Goal: Task Accomplishment & Management: Manage account settings

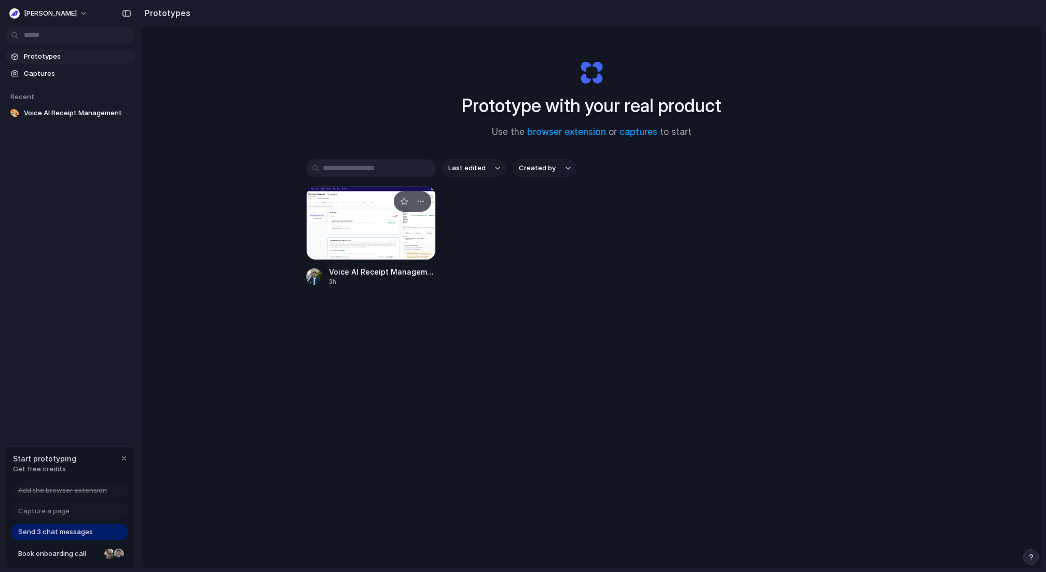
click at [373, 205] on div at bounding box center [371, 223] width 130 height 74
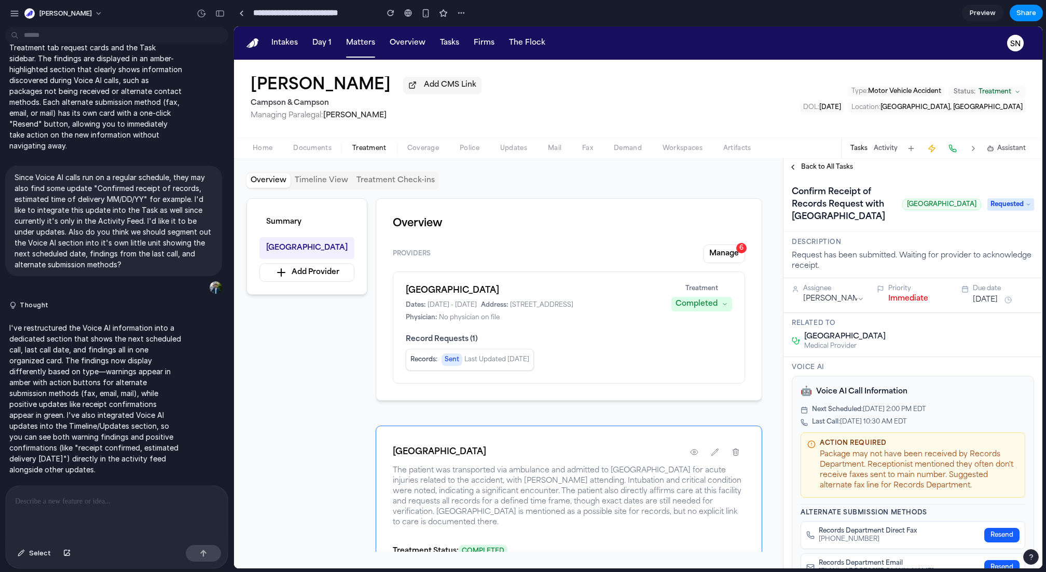
click at [368, 420] on div "Summary [GEOGRAPHIC_DATA] Add Provider Overview Providers Manage 6 [GEOGRAPHIC_…" at bounding box center [508, 374] width 524 height 353
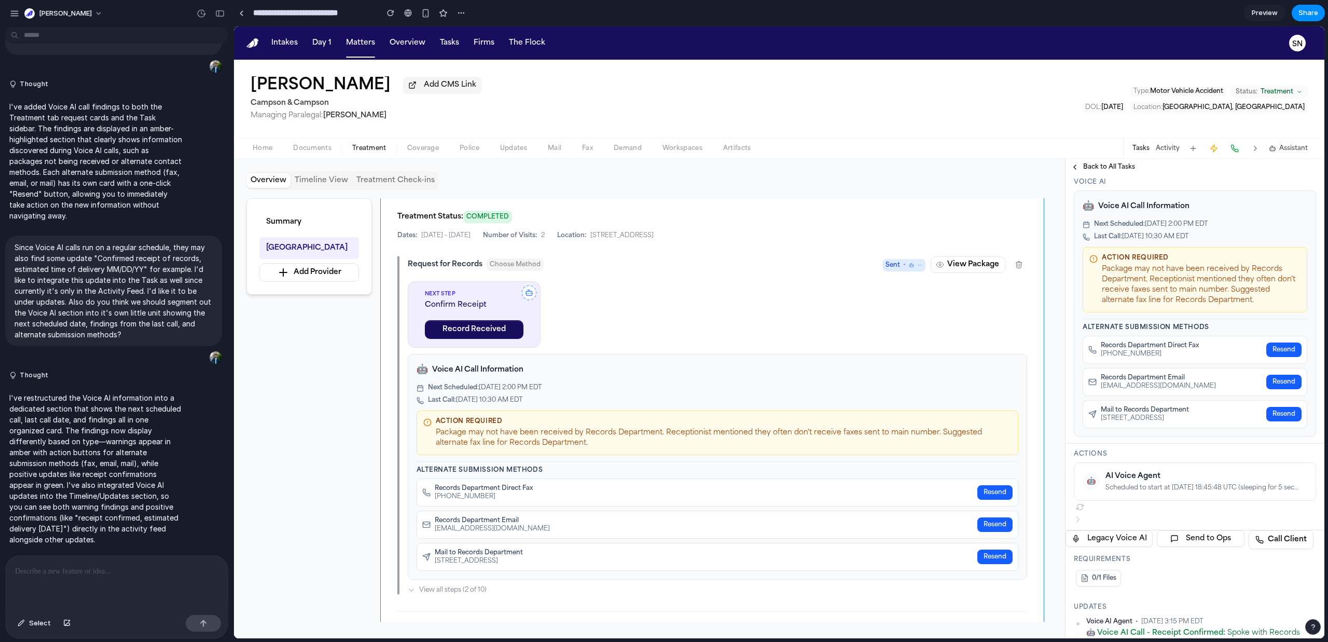
scroll to position [295, 0]
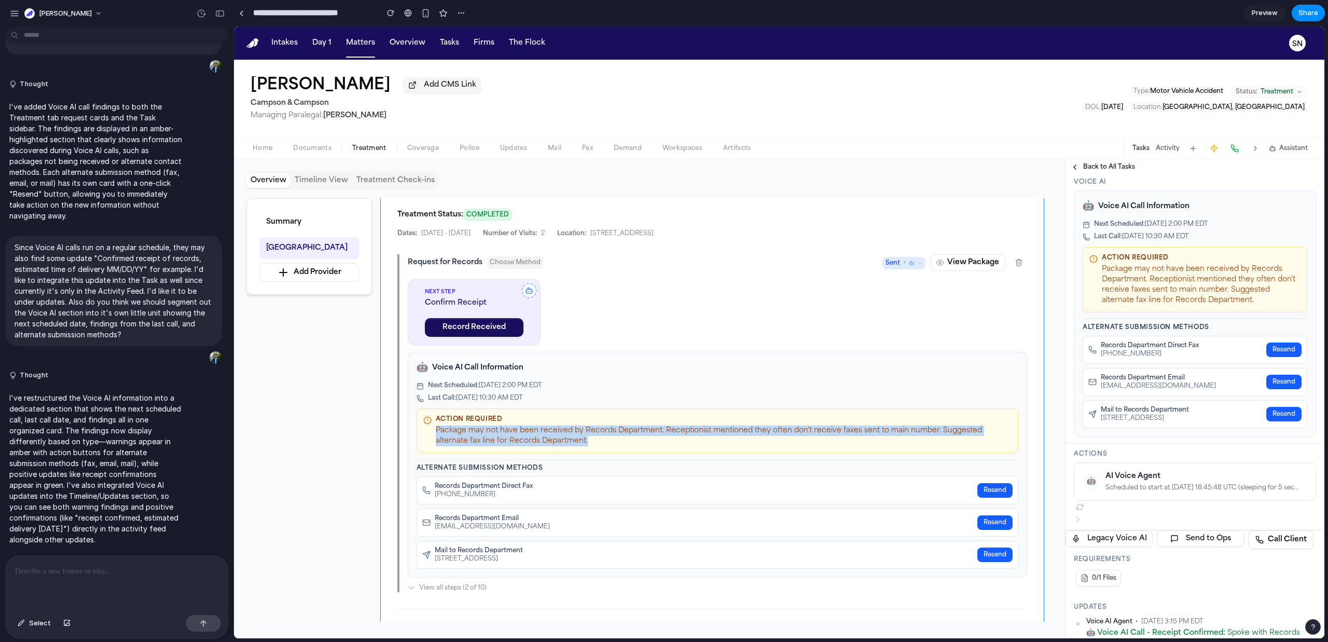
drag, startPoint x: 612, startPoint y: 446, endPoint x: 454, endPoint y: 437, distance: 159.0
click at [454, 437] on div "Action Required Package may not have been received by Records Department. Recep…" at bounding box center [717, 430] width 589 height 31
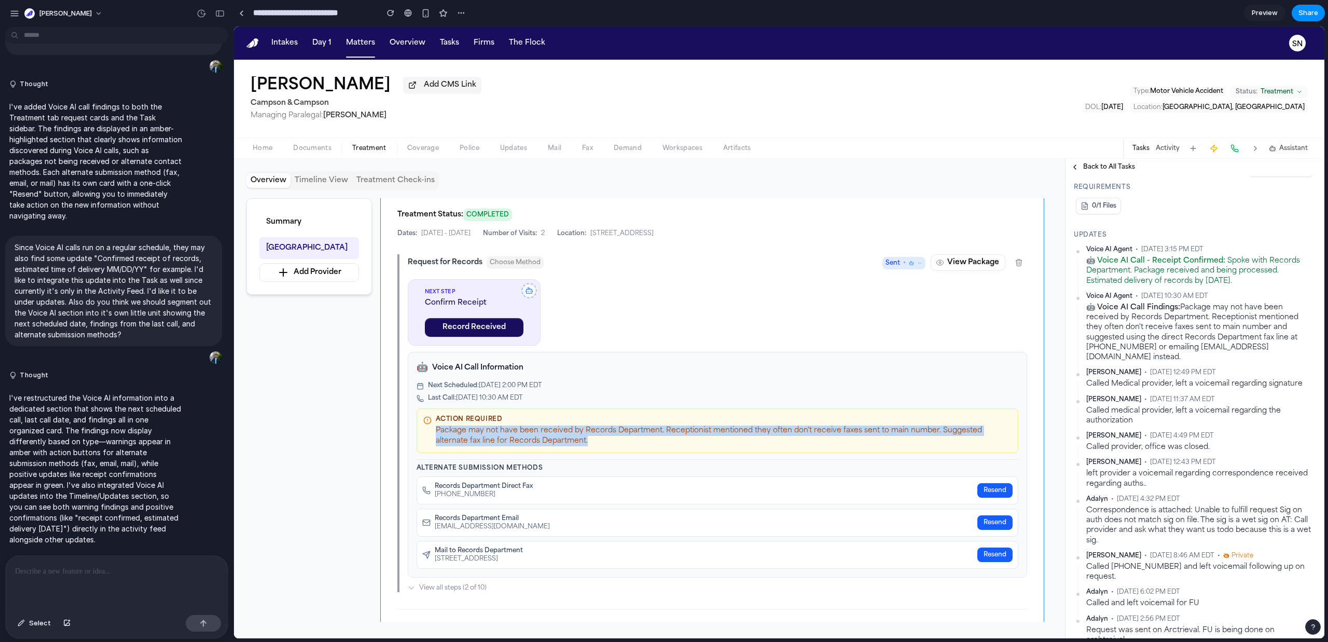
scroll to position [572, 0]
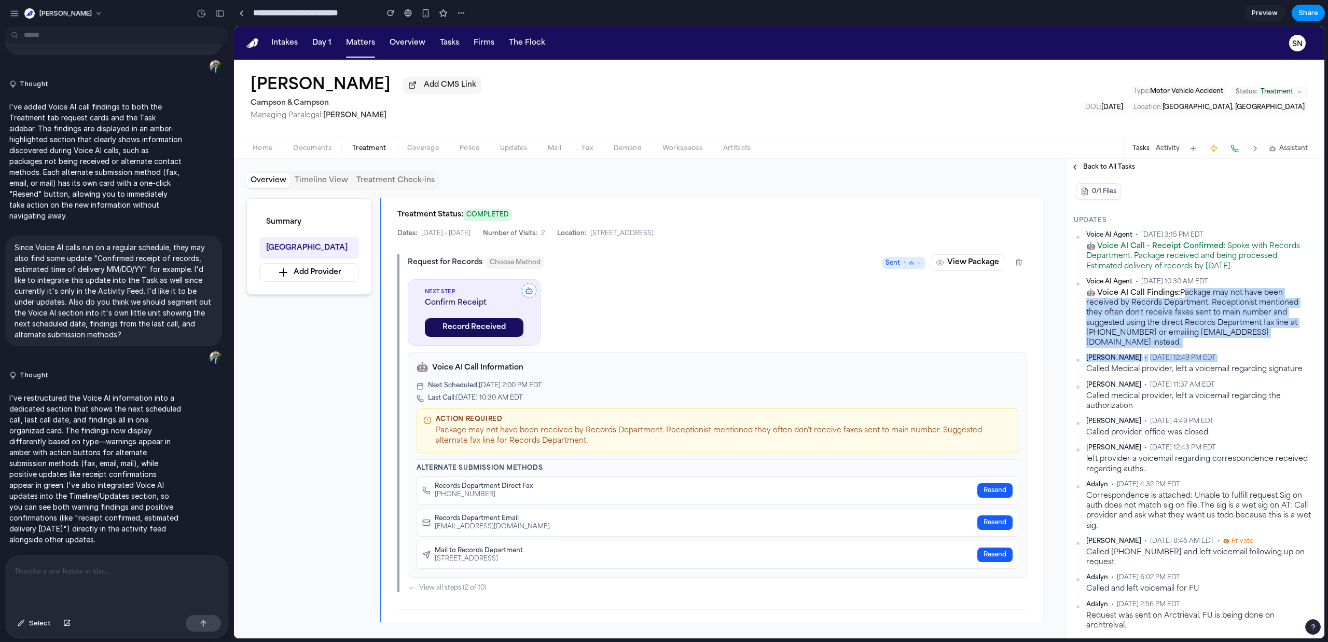
drag, startPoint x: 1179, startPoint y: 383, endPoint x: 1264, endPoint y: 431, distance: 96.7
click at [1046, 431] on div "Voice AI Agent • [DATE] 3:15 PM EDT 🤖 Voice AI Call - Receipt Confirmed: Spoke …" at bounding box center [1195, 431] width 242 height 400
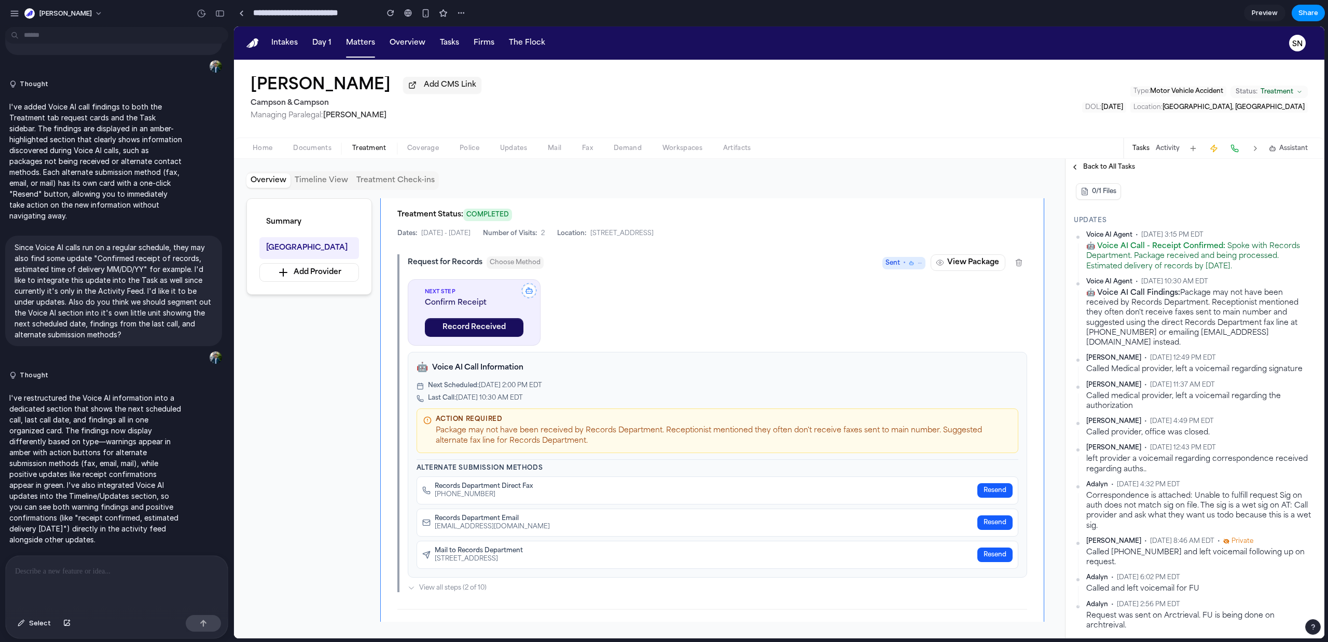
click at [1046, 348] on div "🤖 Voice AI Call Findings: Package may not have been received by Records Departm…" at bounding box center [1202, 318] width 230 height 60
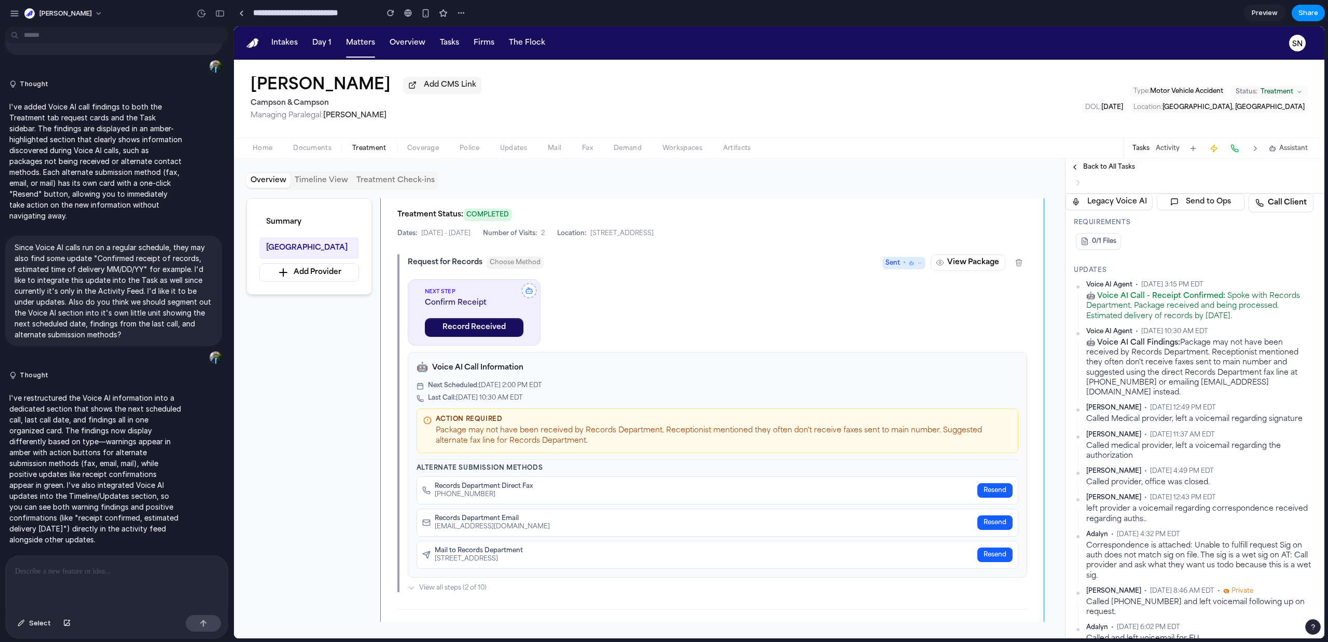
scroll to position [523, 0]
click at [1046, 155] on div "Tasks Activity Assistant" at bounding box center [1219, 148] width 193 height 20
click at [1046, 150] on button "Activity" at bounding box center [1168, 148] width 24 height 8
drag, startPoint x: 1287, startPoint y: 474, endPoint x: 1086, endPoint y: 435, distance: 205.1
click at [1046, 397] on div "🤖 Voice AI Call Findings: Package may not have been received by Records Departm…" at bounding box center [1202, 367] width 230 height 60
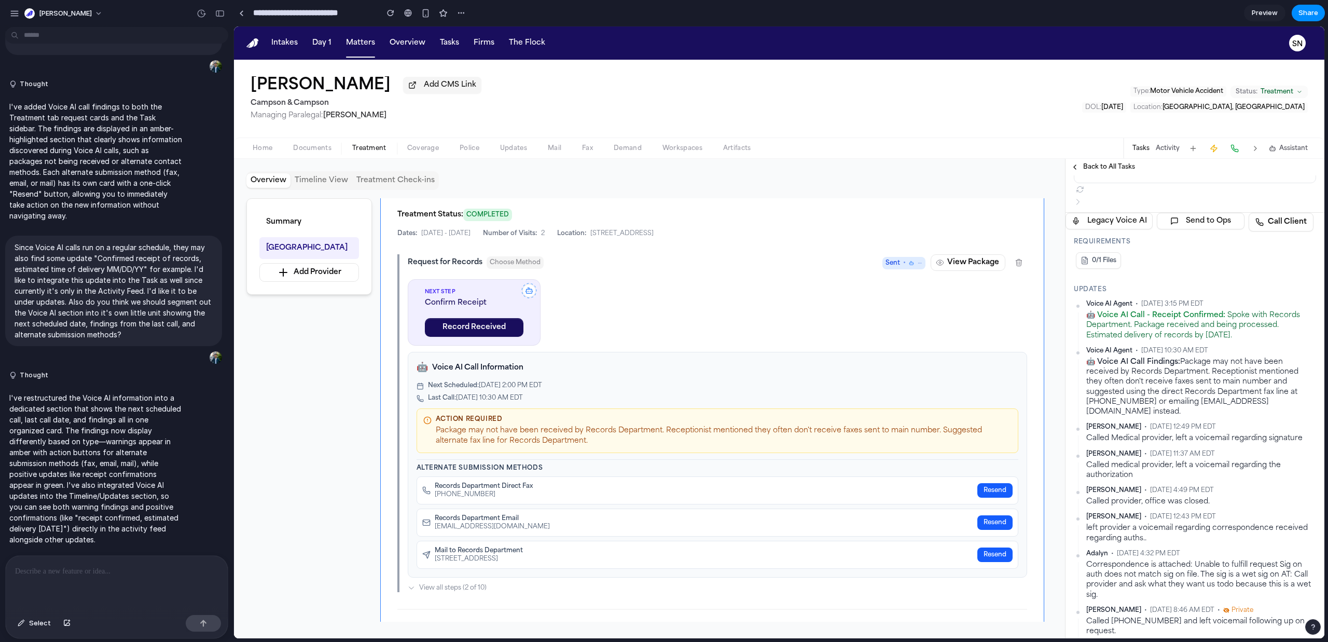
scroll to position [505, 0]
click at [1046, 292] on h3 "Updates" at bounding box center [1195, 287] width 242 height 8
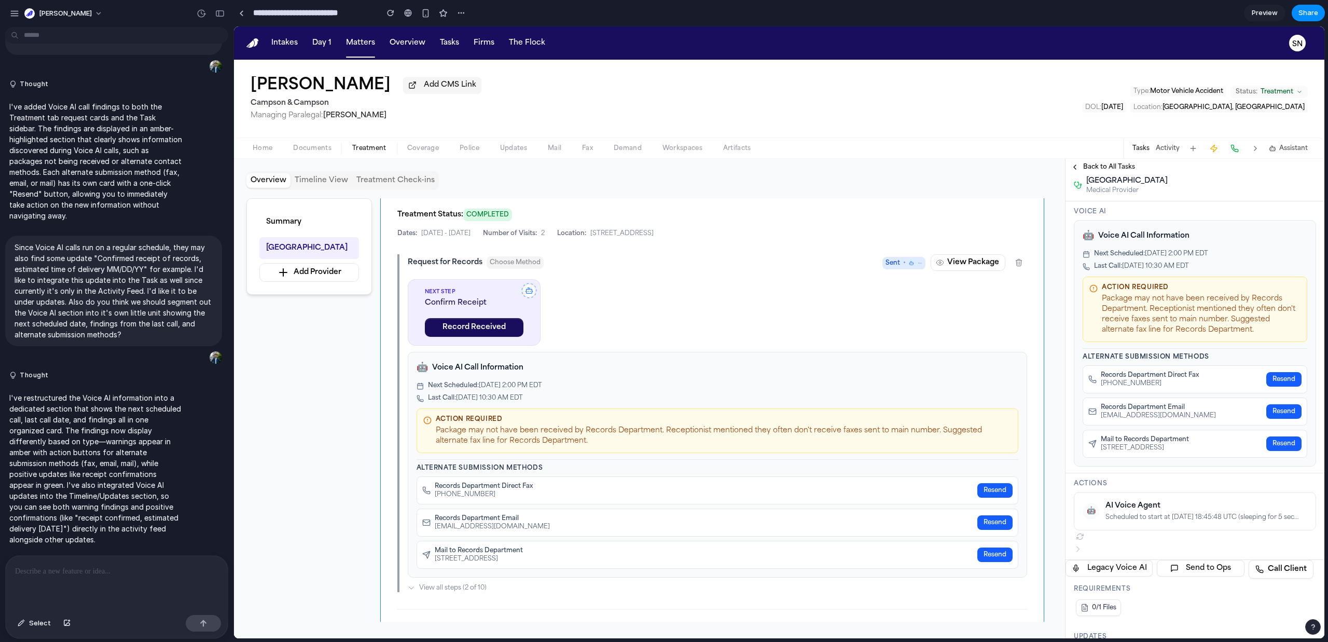
scroll to position [0, 0]
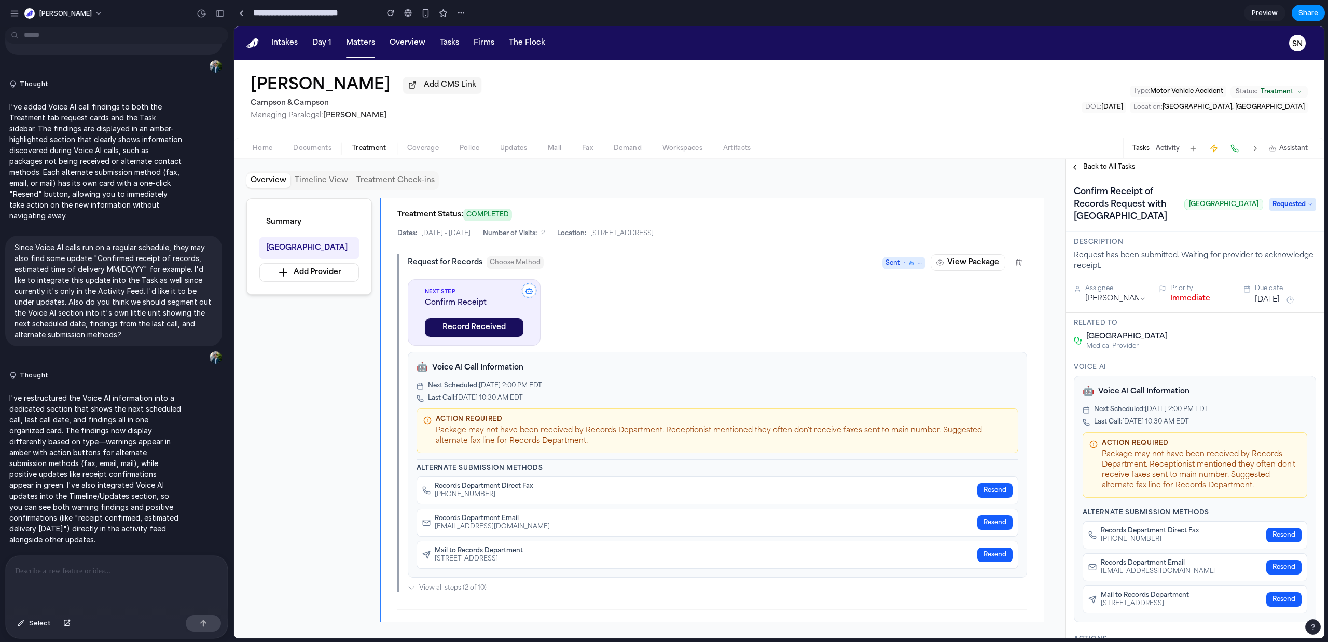
click at [1046, 211] on span "Requested" at bounding box center [1293, 204] width 47 height 12
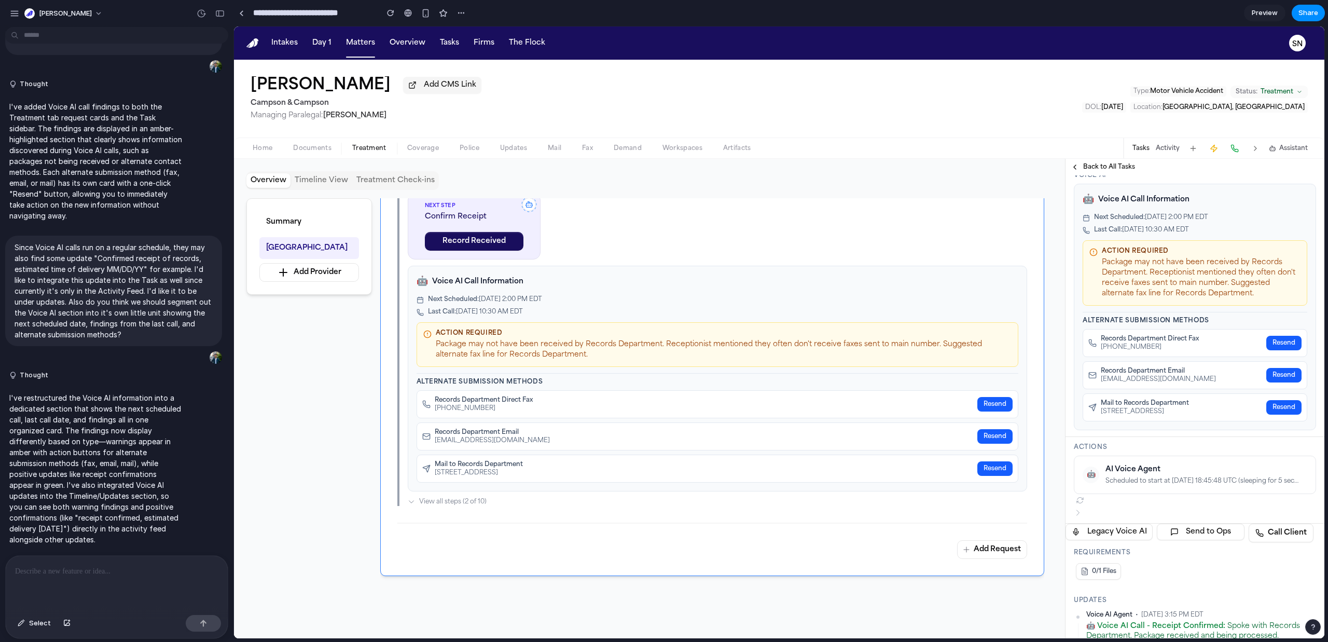
scroll to position [387, 0]
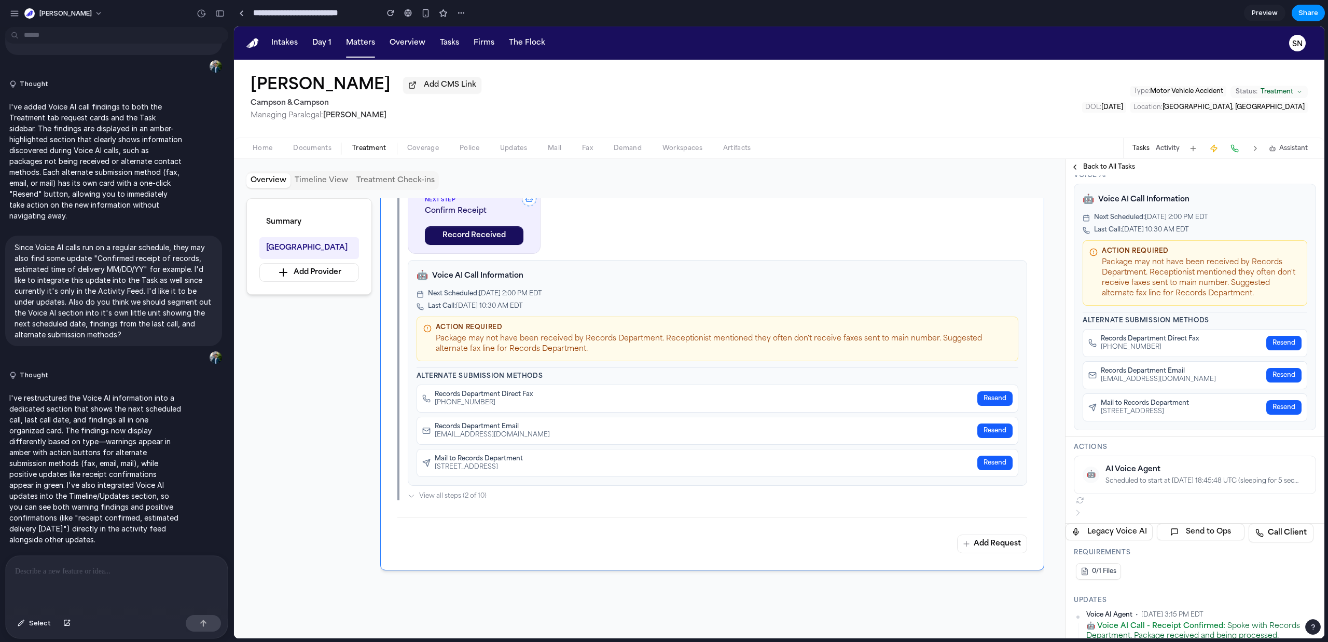
click at [1046, 350] on button "Resend" at bounding box center [1284, 343] width 35 height 15
click at [1046, 357] on div "Records Department Direct Fax [PHONE_NUMBER] Resend" at bounding box center [1195, 343] width 225 height 28
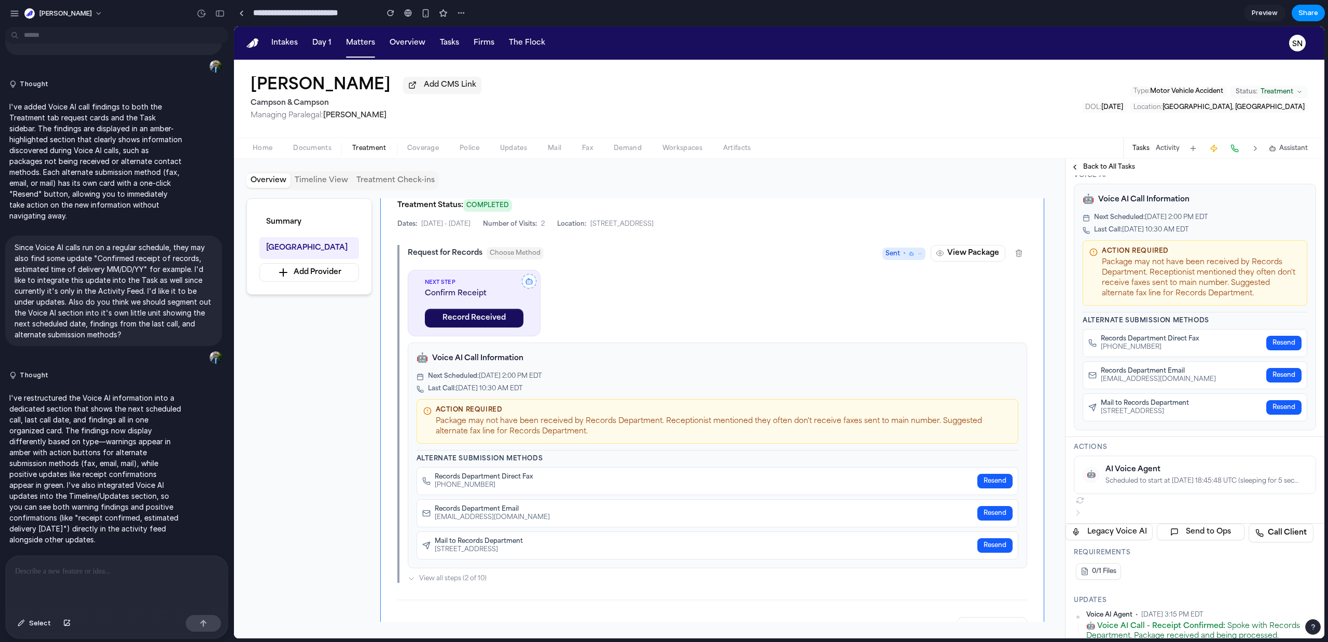
scroll to position [306, 0]
drag, startPoint x: 456, startPoint y: 506, endPoint x: 559, endPoint y: 532, distance: 107.0
click at [559, 532] on div "Records Department Direct Fax [PHONE_NUMBER] Resend Records Department Email [E…" at bounding box center [718, 511] width 602 height 92
click at [520, 479] on div "Records Department Direct Fax" at bounding box center [484, 475] width 98 height 8
click at [537, 565] on div "🤖 Voice AI Call Information Next Scheduled: [DATE] 2:00 PM EDT Last Call: [DATE…" at bounding box center [718, 454] width 620 height 226
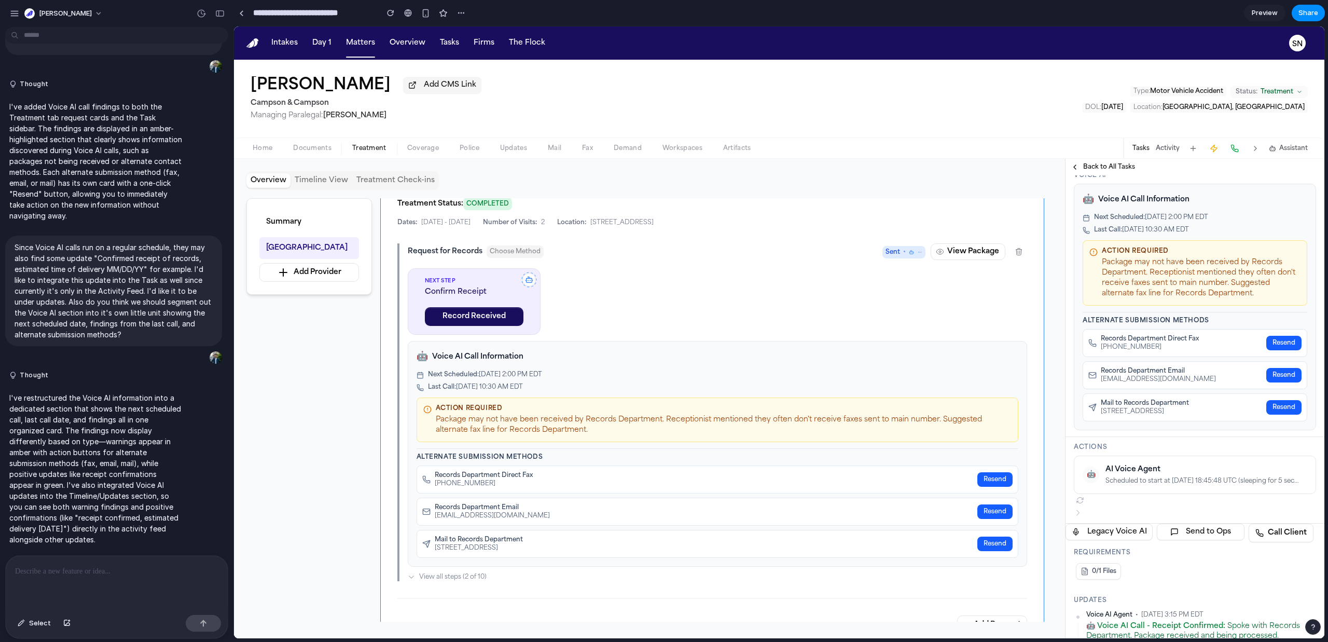
scroll to position [364, 0]
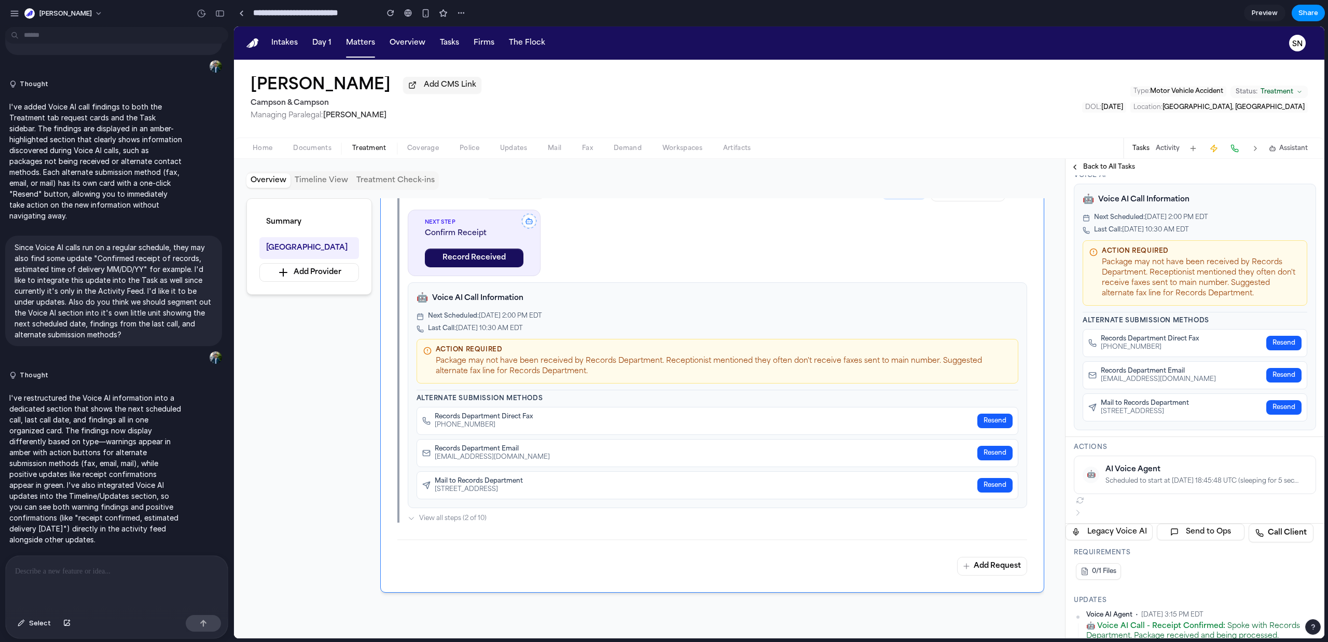
click at [993, 571] on button "Add Request" at bounding box center [992, 566] width 70 height 19
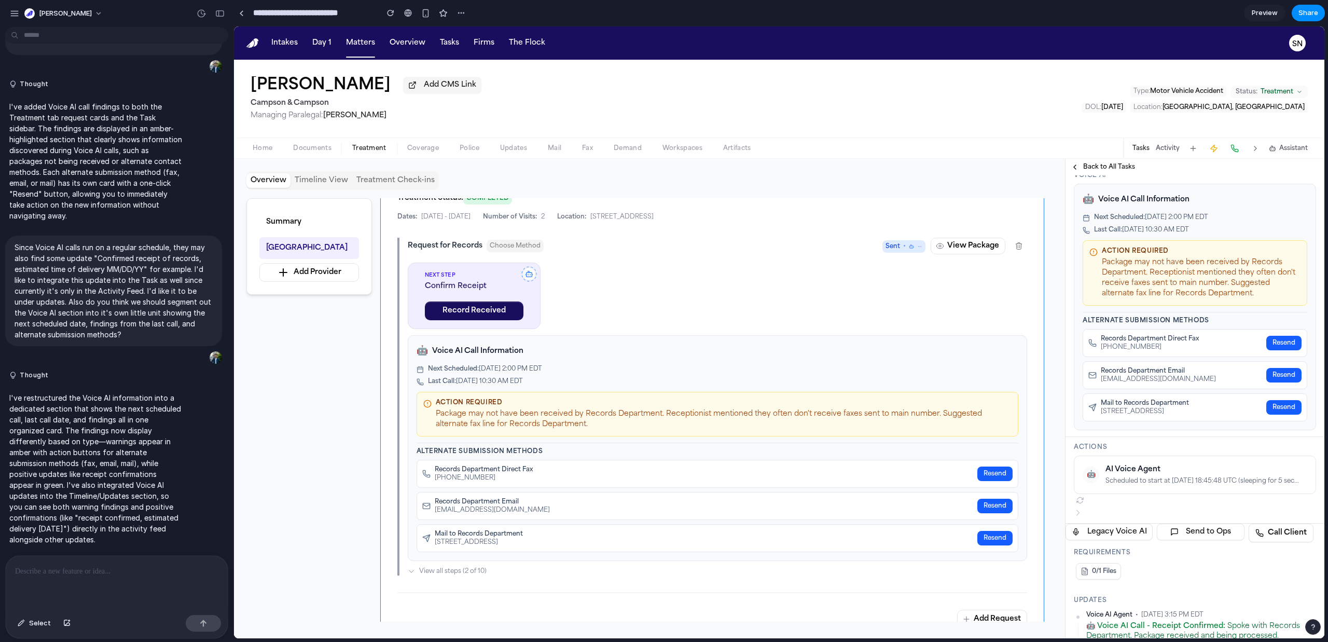
scroll to position [312, 0]
click at [534, 250] on span "Choose Method" at bounding box center [515, 245] width 57 height 12
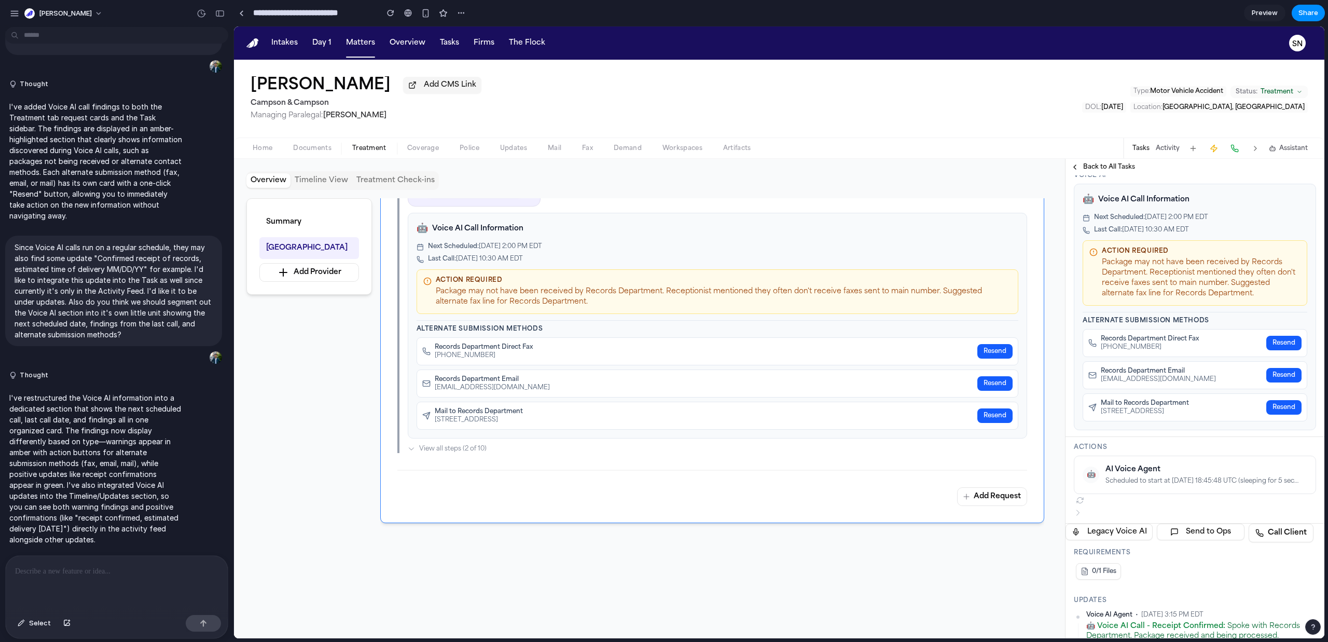
scroll to position [434, 0]
click at [973, 505] on button "Add Request" at bounding box center [992, 496] width 70 height 19
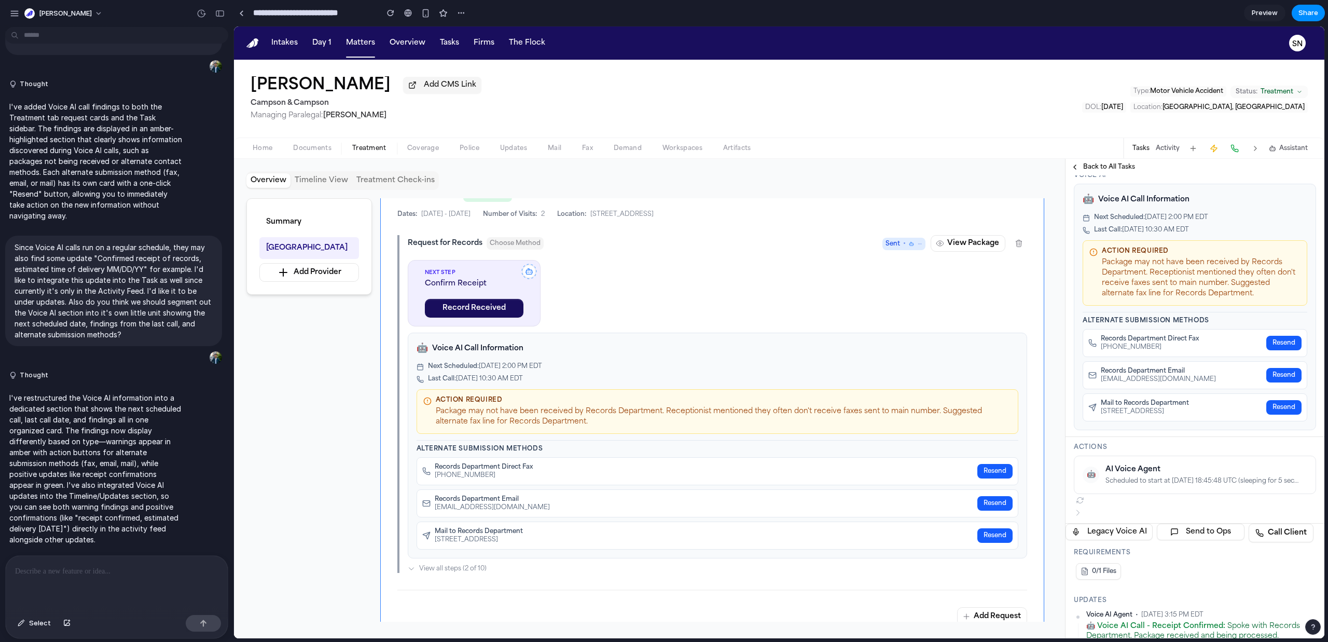
scroll to position [307, 0]
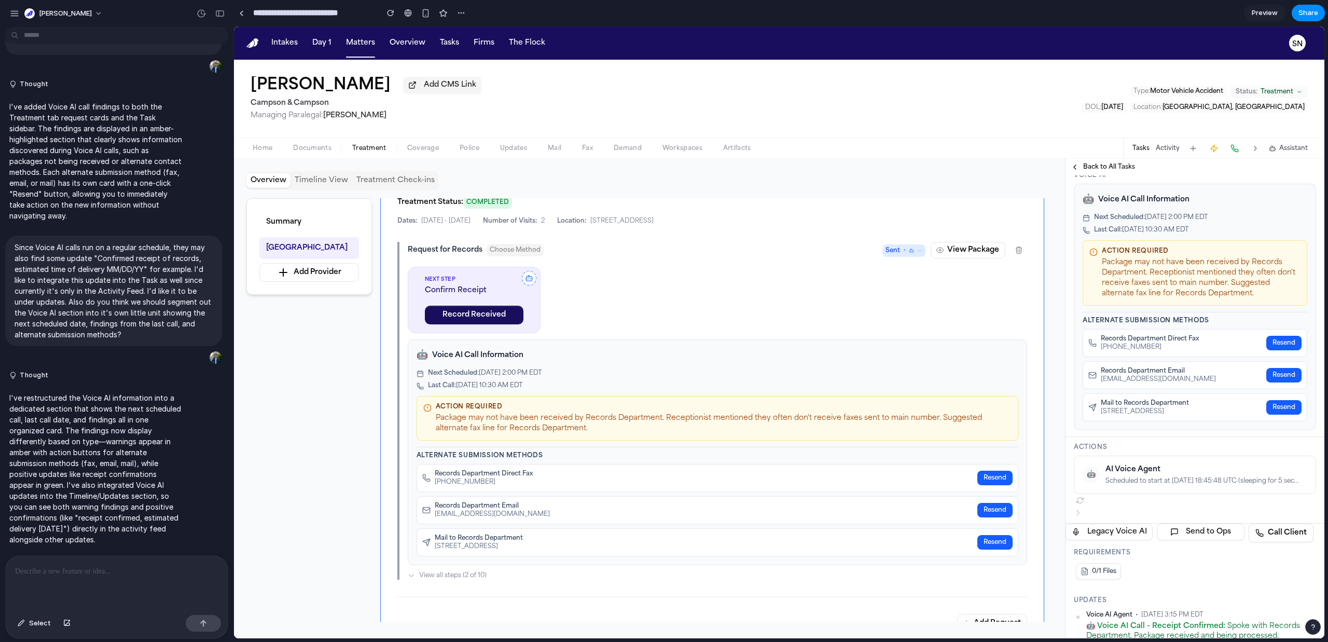
click at [483, 571] on div "[GEOGRAPHIC_DATA] The patient was transported via ambulance and admitted to [GE…" at bounding box center [712, 379] width 665 height 542
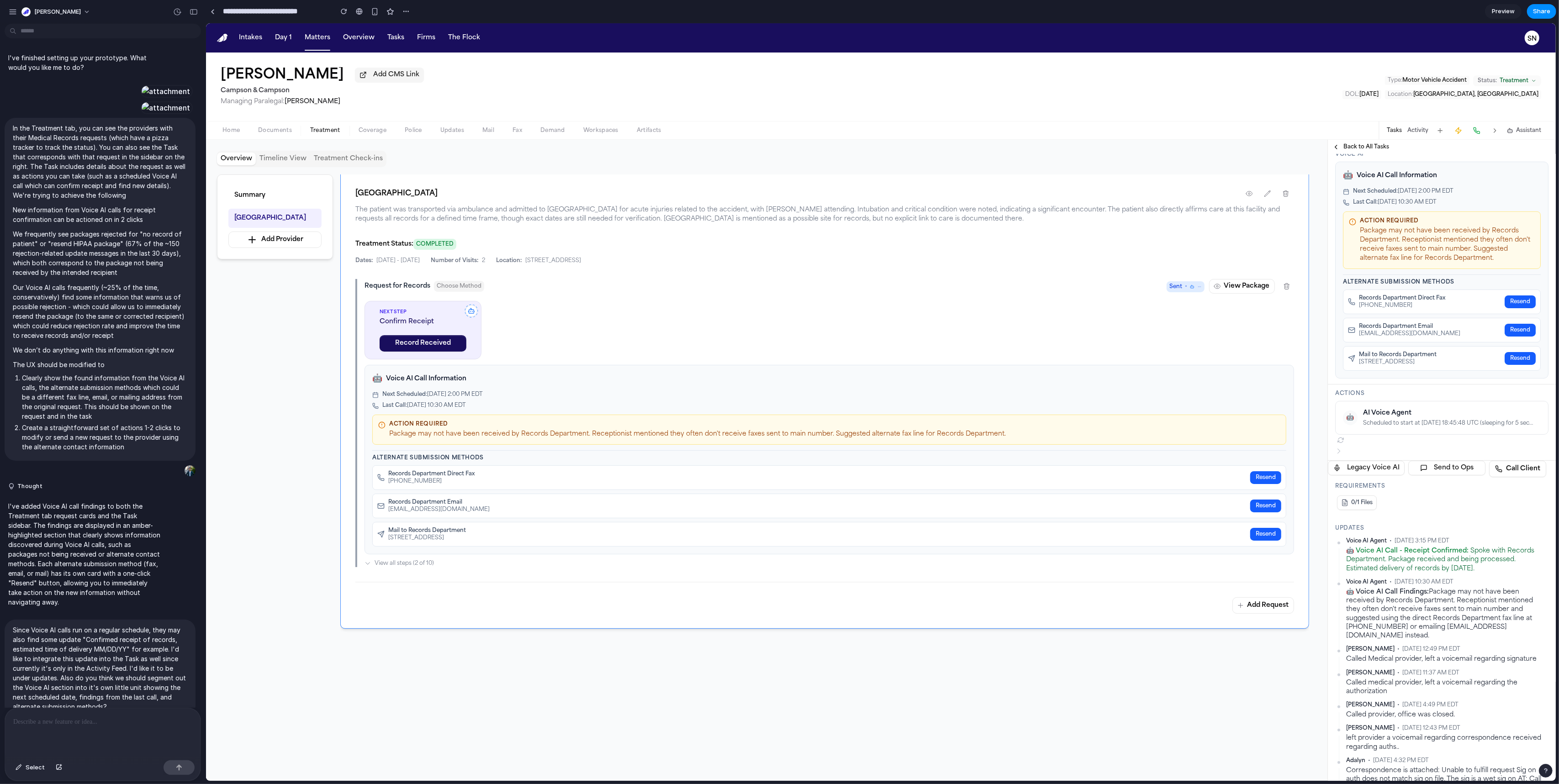
scroll to position [195, 0]
